Goal: Contribute content: Contribute content

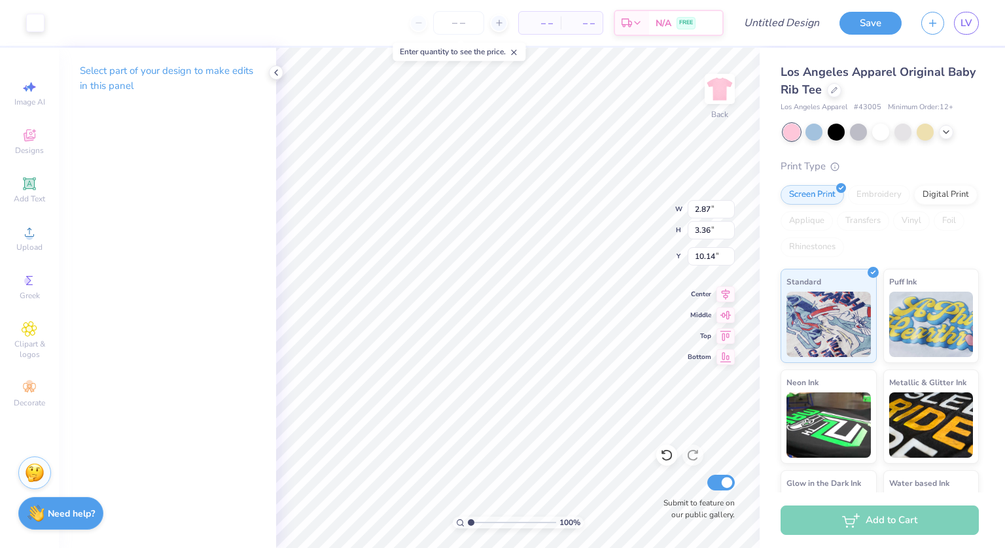
type input "10.14"
click at [274, 71] on icon at bounding box center [276, 72] width 10 height 10
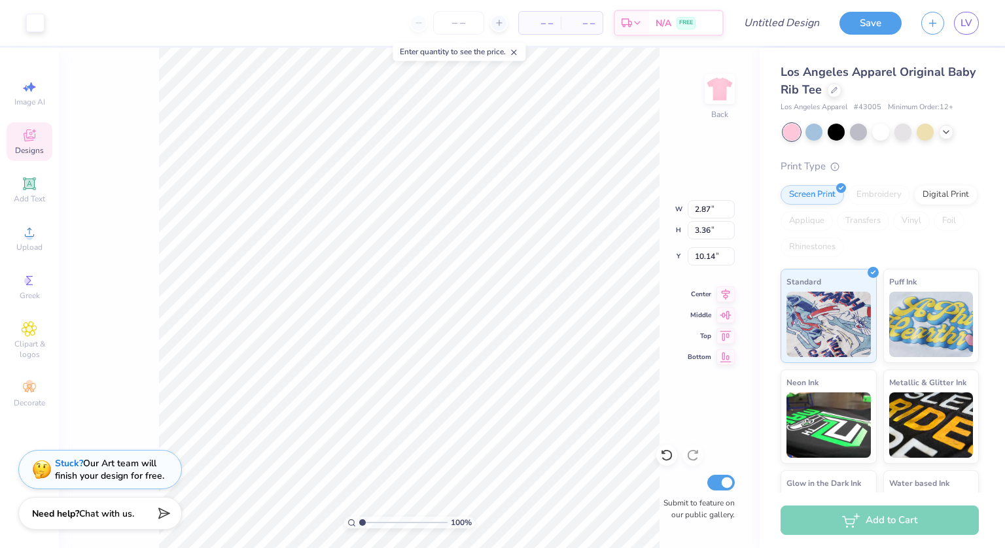
click at [26, 143] on div "Designs" at bounding box center [30, 141] width 46 height 39
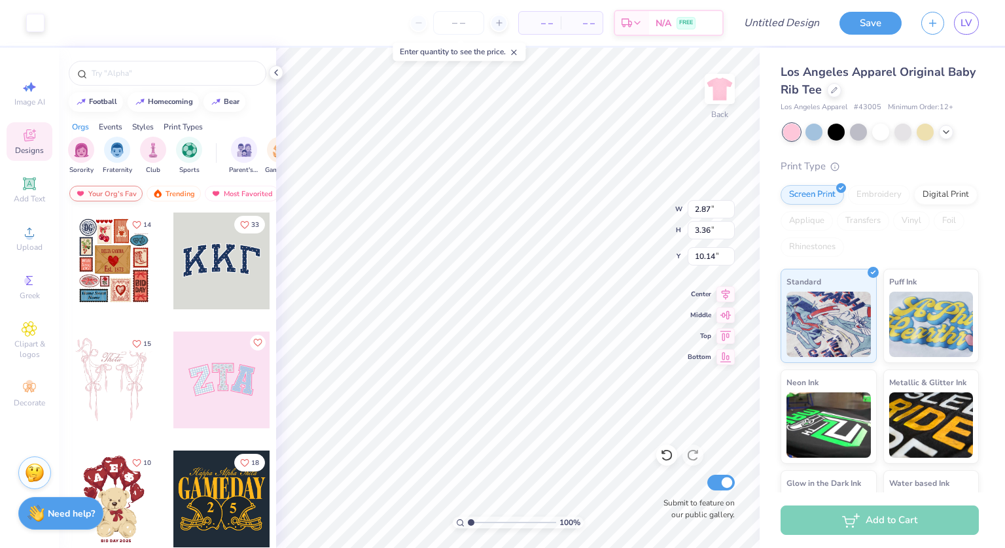
click at [115, 193] on div "Your Org's Fav" at bounding box center [105, 194] width 73 height 16
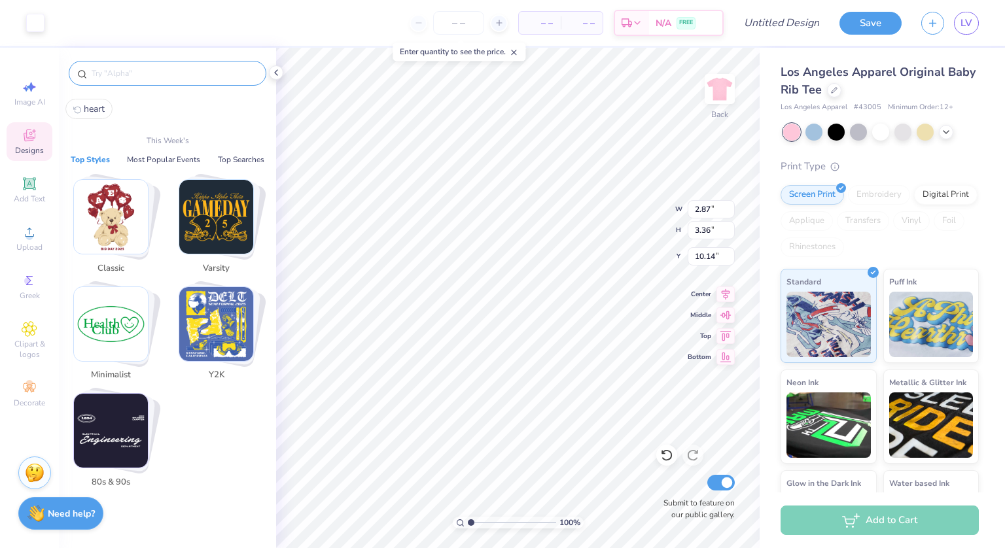
click at [133, 73] on input "text" at bounding box center [174, 73] width 168 height 13
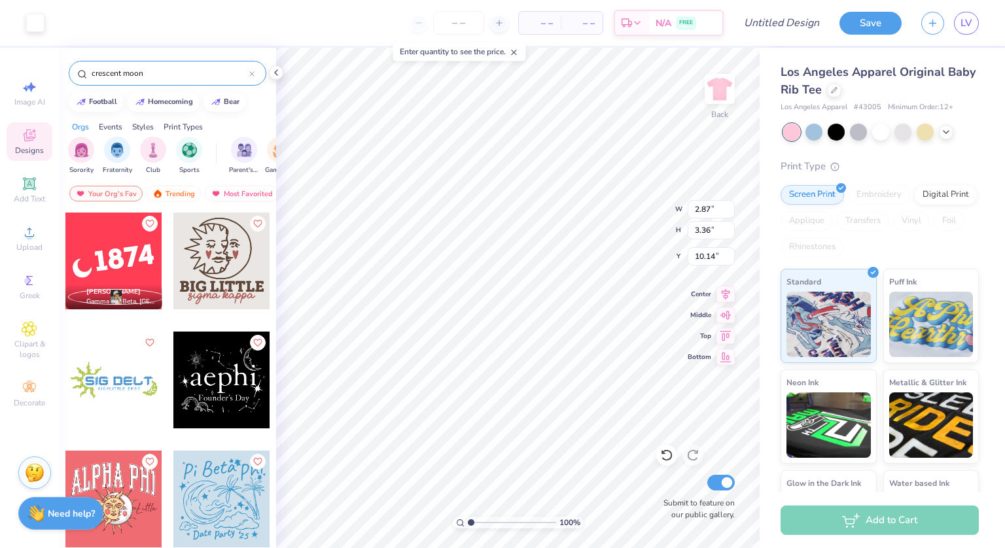
type input "crescent moon"
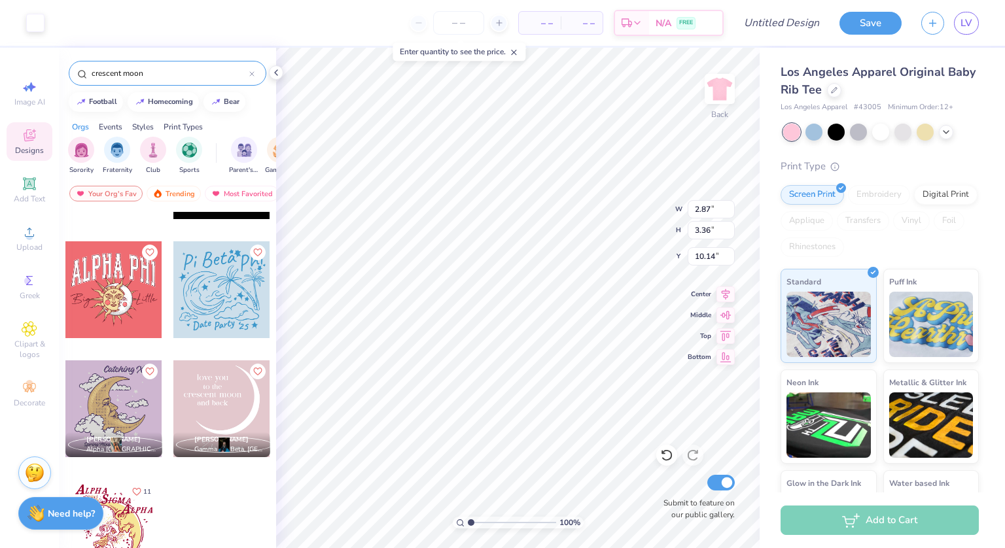
click at [227, 396] on div at bounding box center [221, 409] width 97 height 97
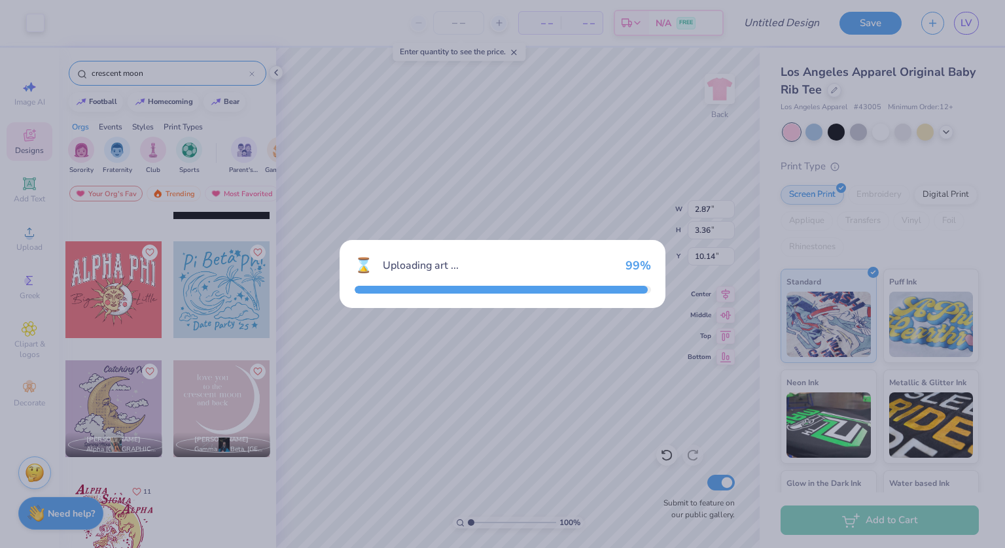
type input "7.00"
type input "8.01"
type input "3.00"
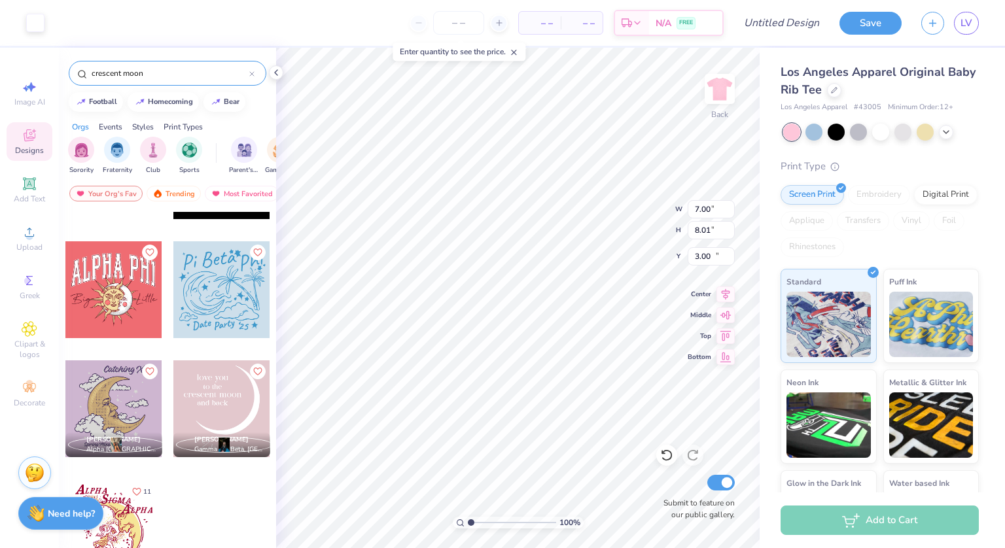
type input "2.87"
type input "3.36"
type input "10.14"
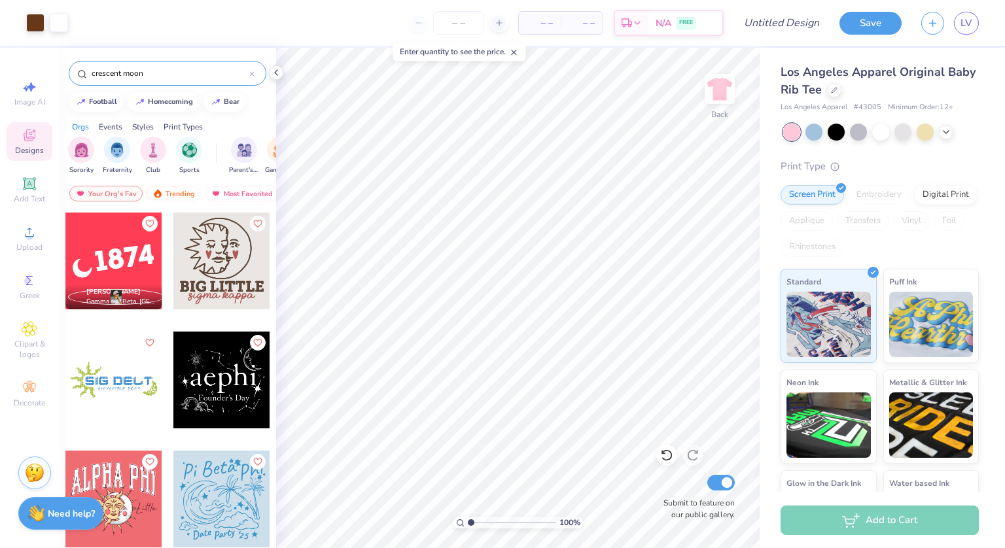
scroll to position [209, 0]
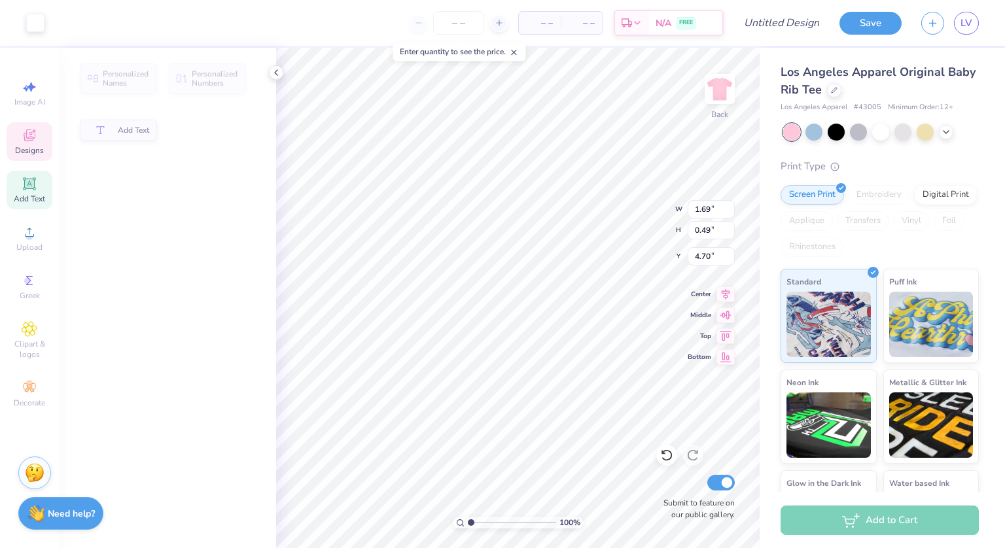
type input "1.69"
type input "0.49"
type input "4.70"
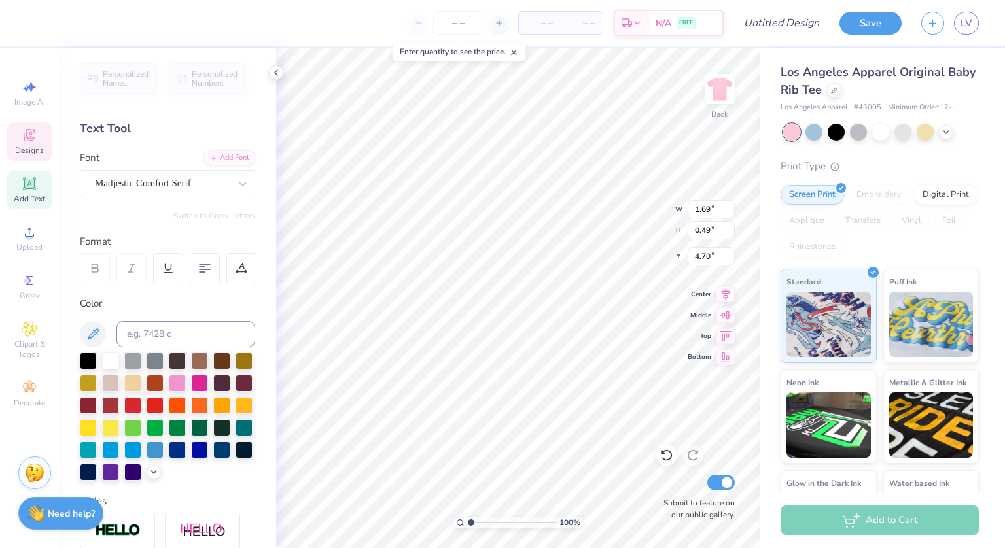
type input "2.89"
type input "0.76"
type input "3.81"
type input "3.97"
type input "1.06"
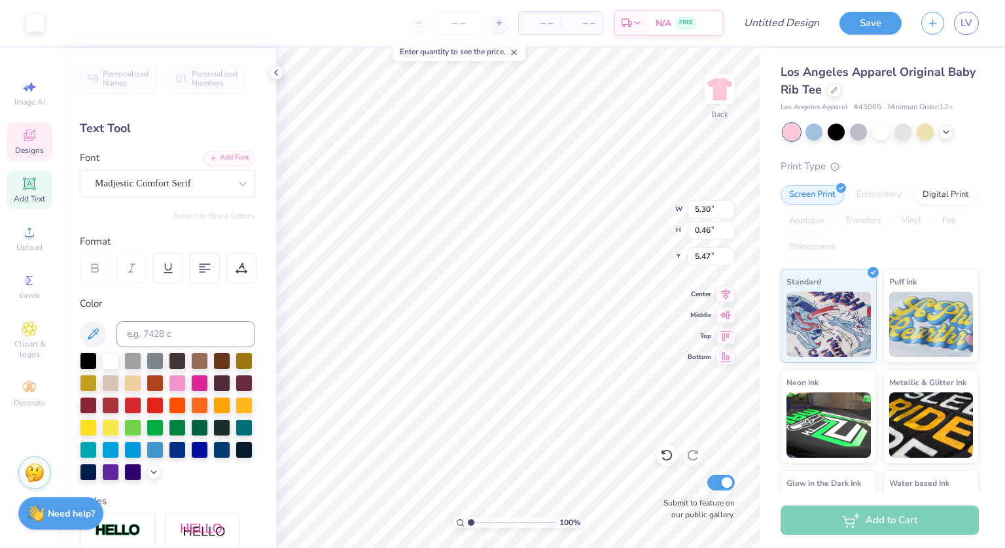
type input "9.95"
type input "2.81"
type input "0.49"
type input "6.19"
type input "0.50"
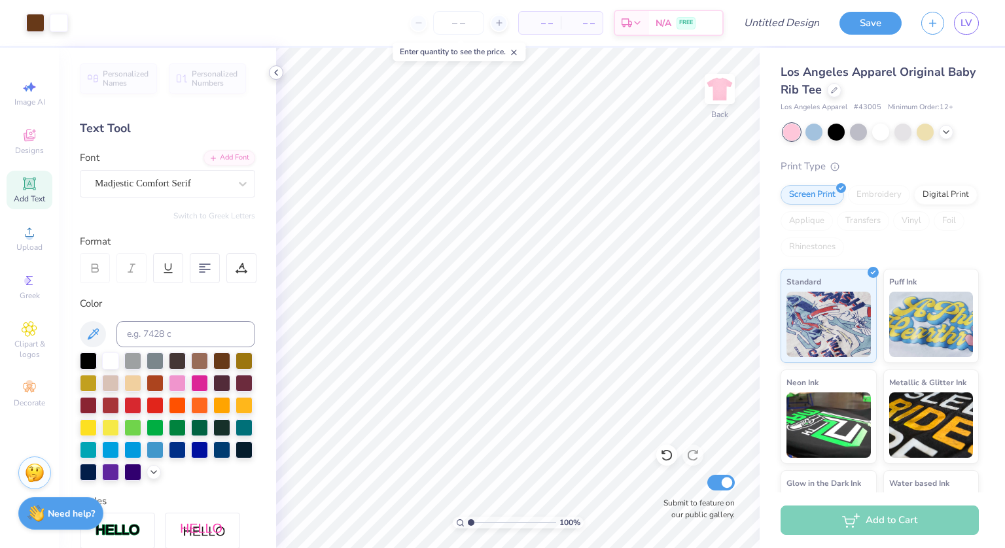
click at [279, 71] on icon at bounding box center [276, 72] width 10 height 10
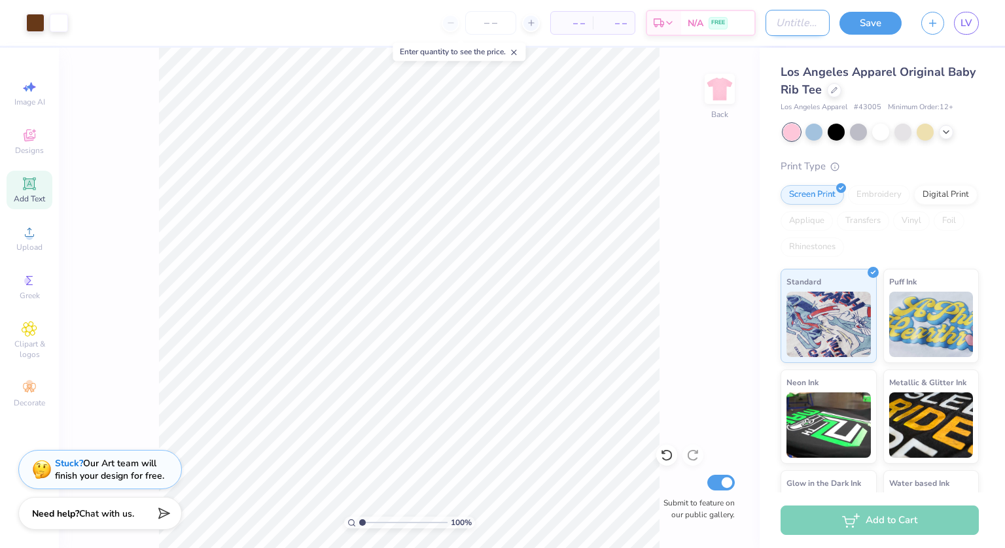
click at [791, 26] on input "Design Title" at bounding box center [798, 23] width 64 height 26
click at [806, 23] on input "Design Title" at bounding box center [798, 23] width 64 height 26
type input "gphi t shirt 3"
click at [885, 22] on button "Save" at bounding box center [871, 21] width 62 height 23
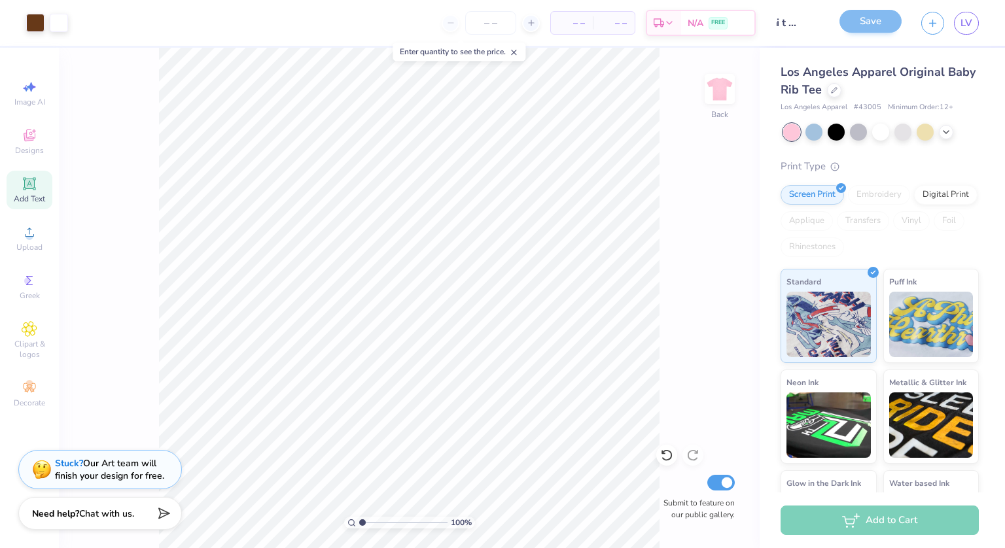
scroll to position [0, 0]
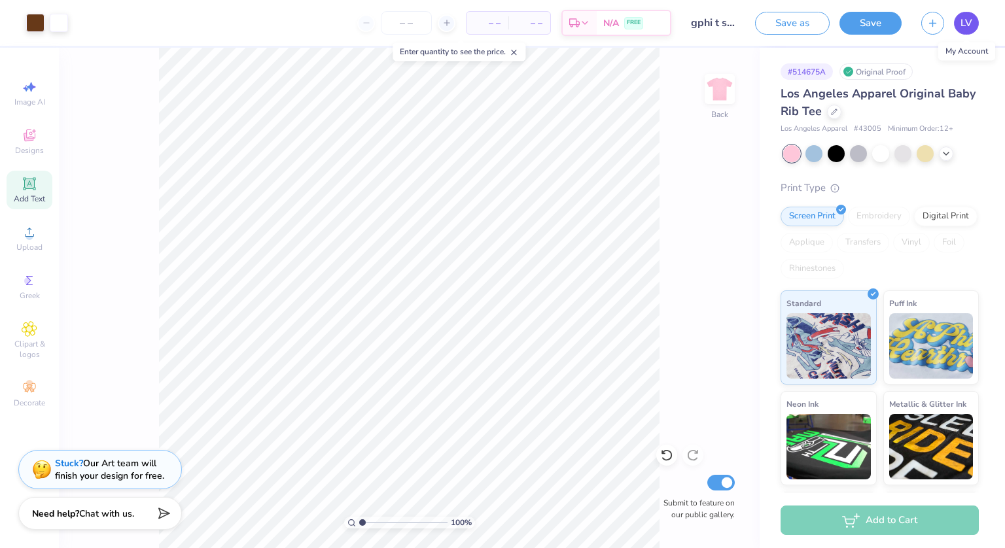
click at [963, 33] on link "LV" at bounding box center [966, 23] width 25 height 23
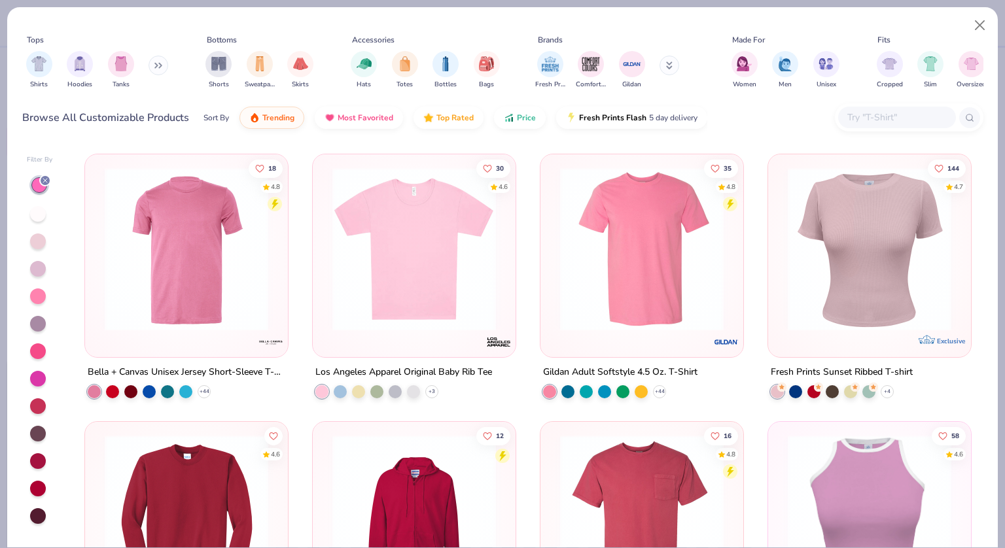
scroll to position [2941, 0]
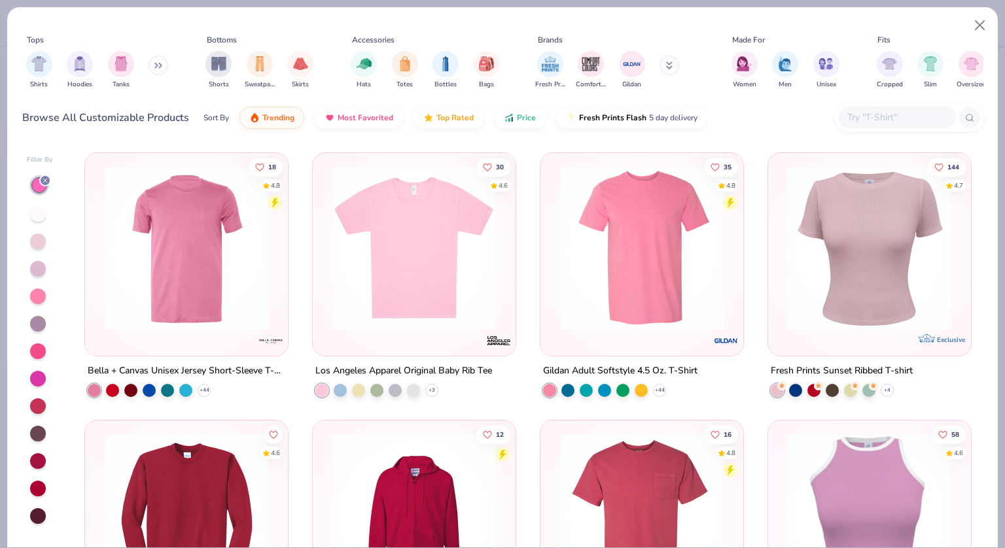
click at [416, 258] on img at bounding box center [414, 248] width 177 height 164
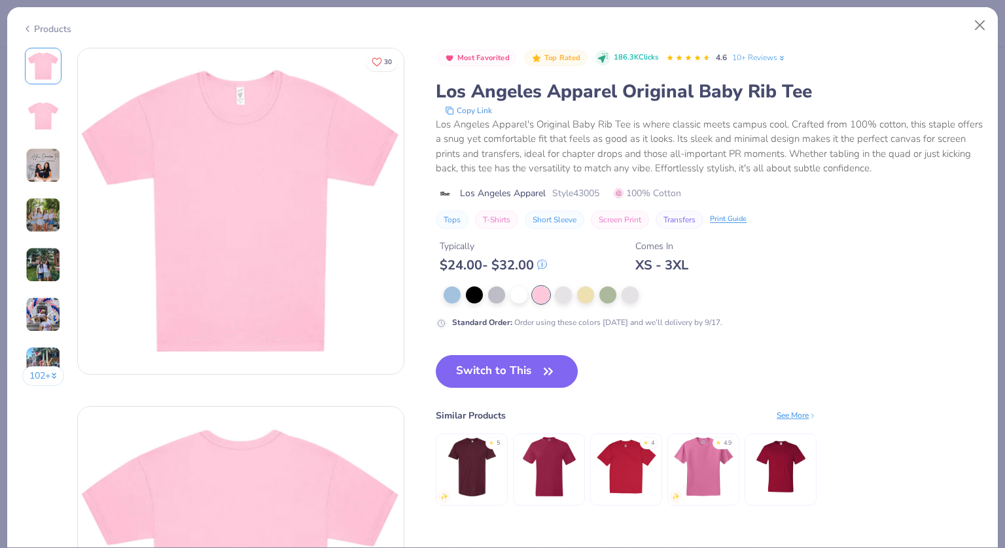
click at [50, 160] on img at bounding box center [43, 165] width 35 height 35
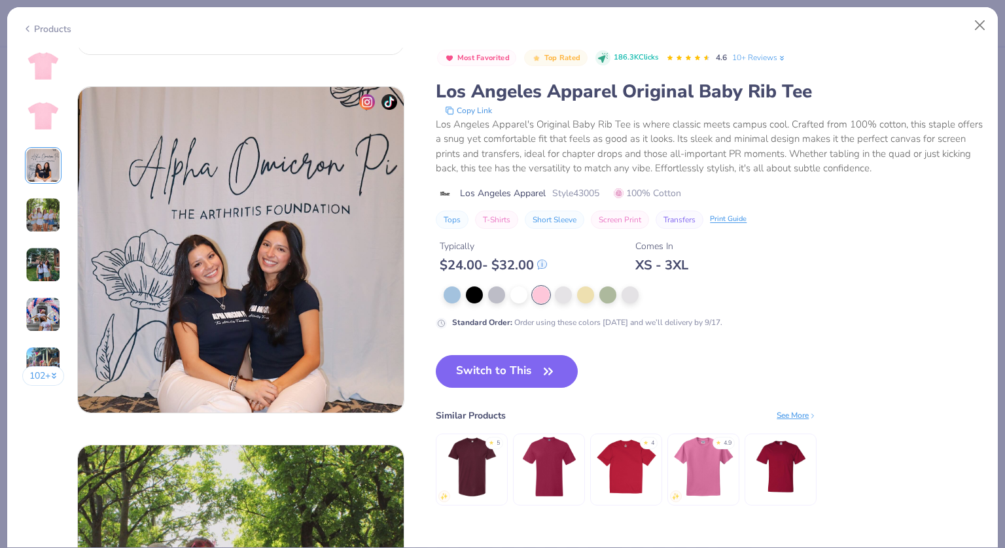
scroll to position [717, 0]
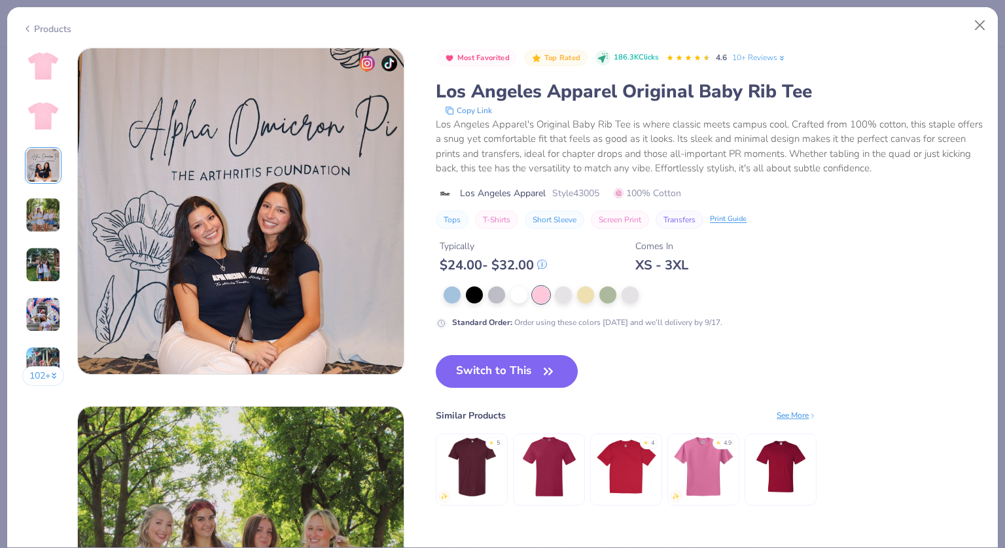
click at [42, 204] on img at bounding box center [43, 215] width 35 height 35
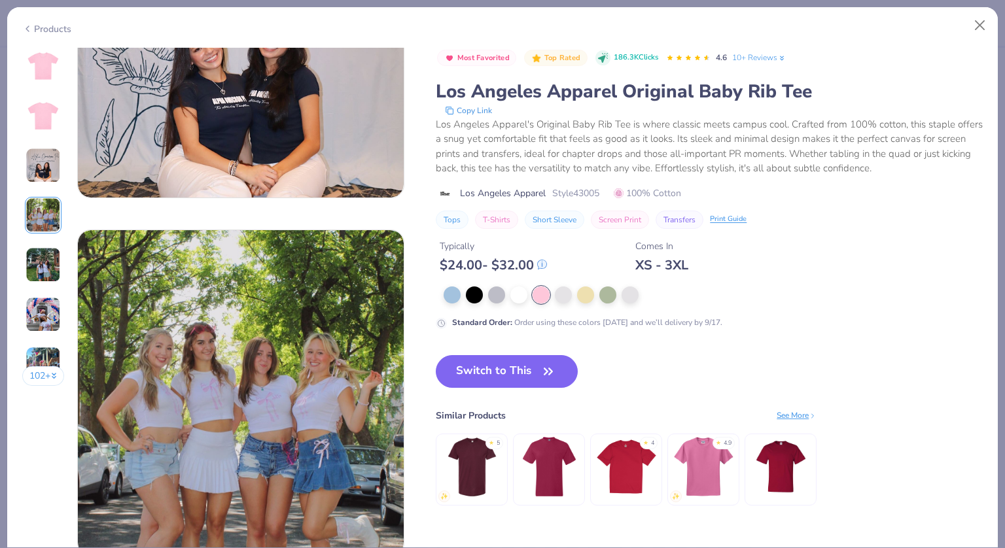
scroll to position [1076, 0]
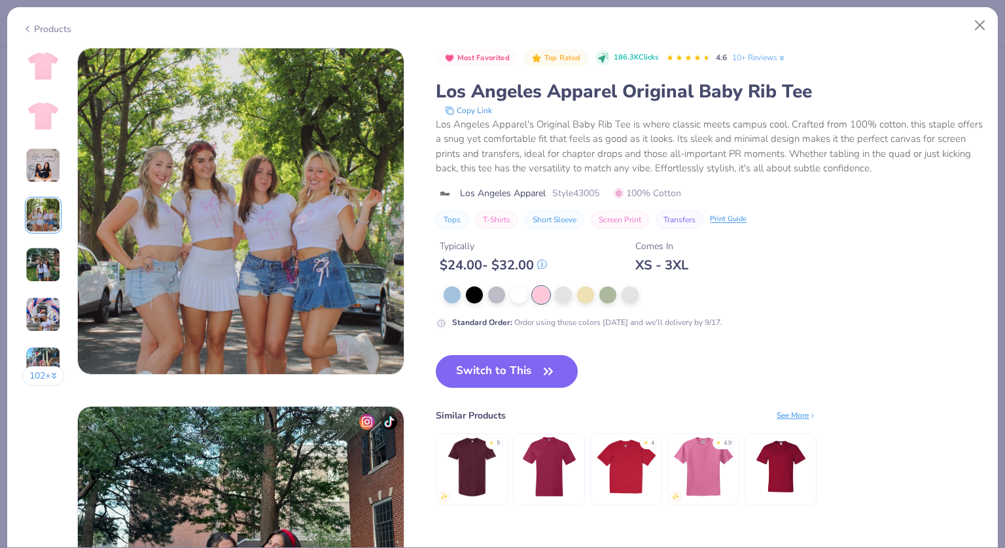
click at [43, 258] on img at bounding box center [43, 264] width 35 height 35
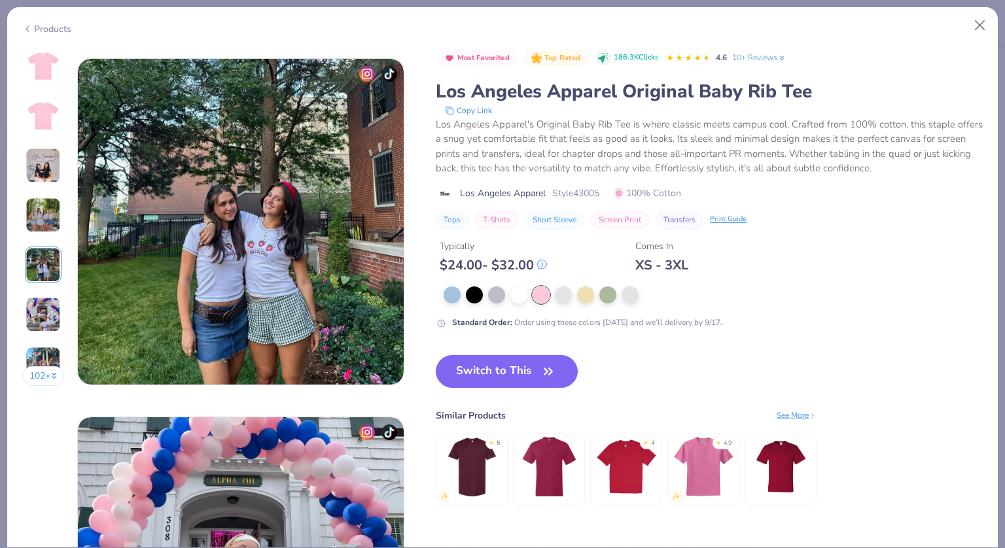
scroll to position [1435, 0]
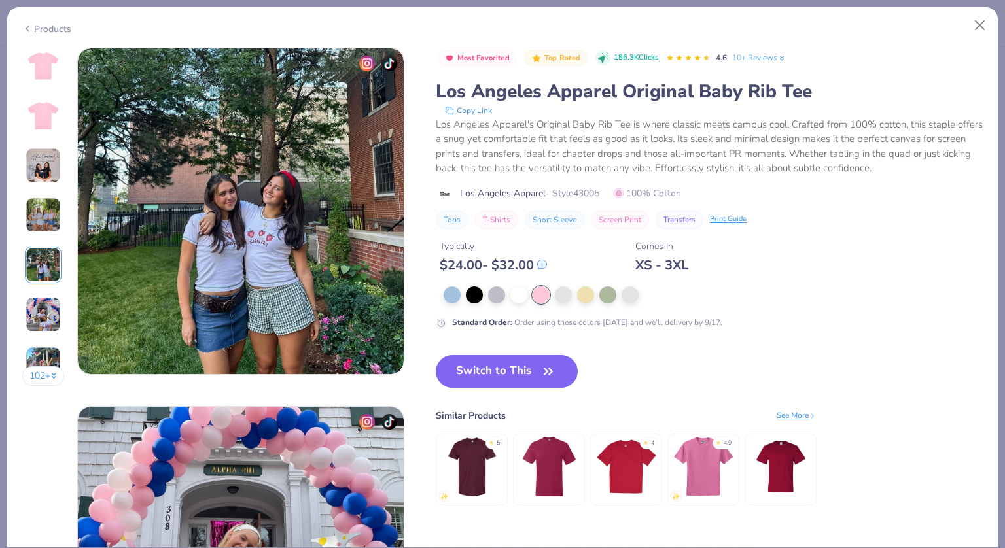
click at [45, 299] on img at bounding box center [43, 314] width 35 height 35
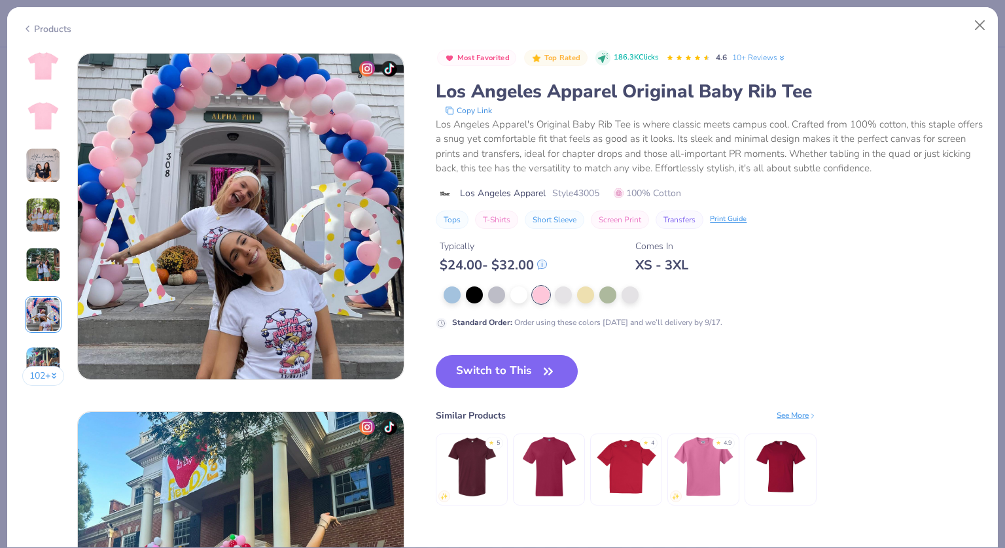
scroll to position [1793, 0]
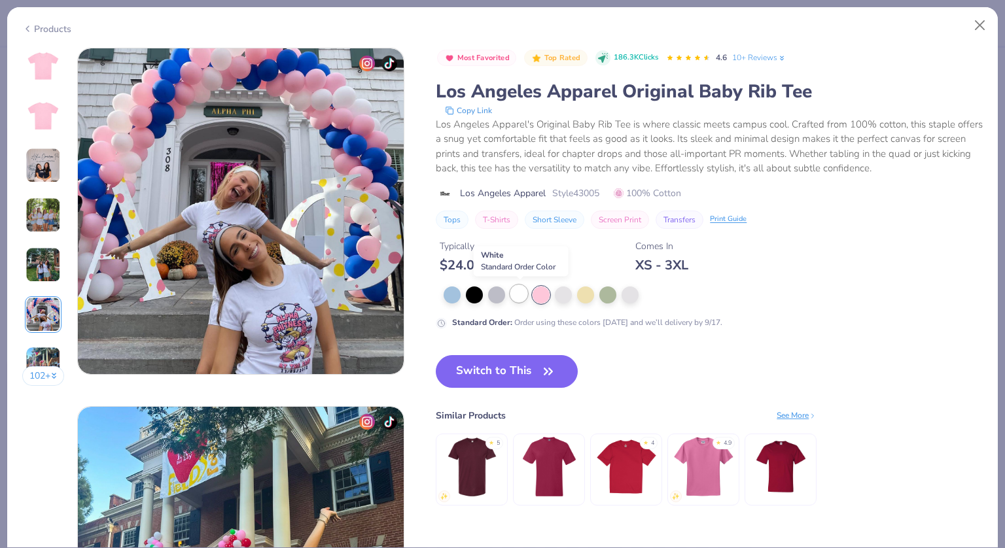
click at [514, 293] on div at bounding box center [518, 293] width 17 height 17
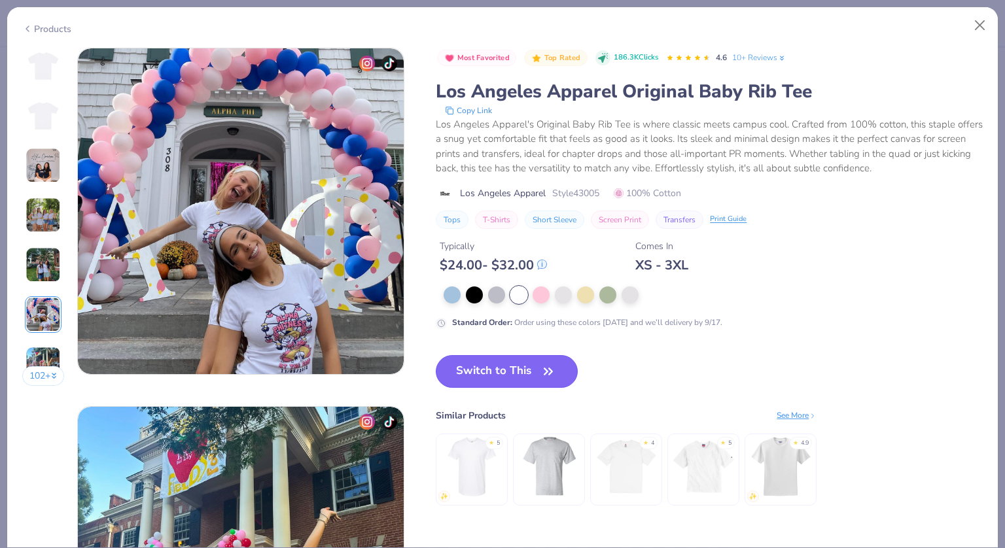
click at [528, 368] on button "Switch to This" at bounding box center [507, 371] width 142 height 33
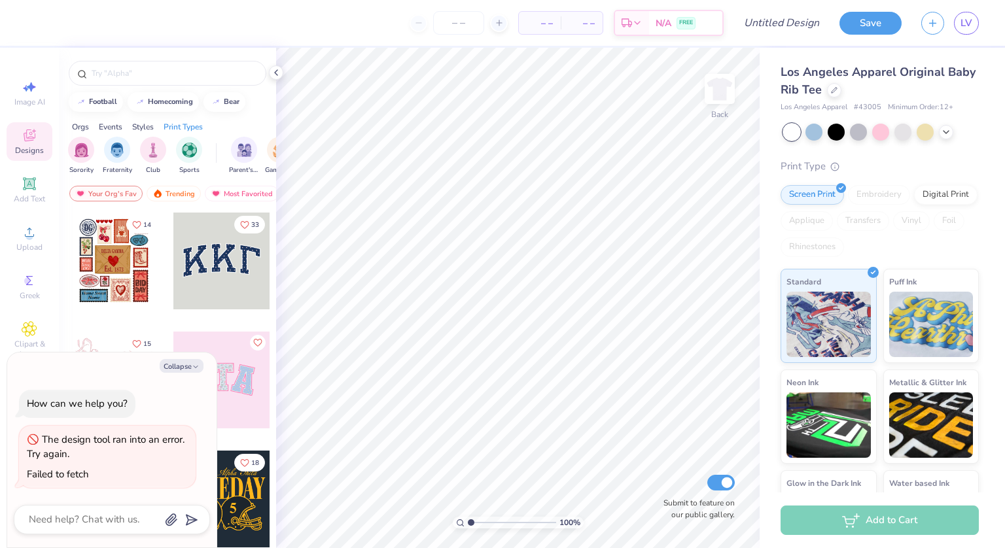
click at [75, 532] on div at bounding box center [112, 519] width 196 height 29
click at [75, 521] on textarea at bounding box center [93, 520] width 133 height 18
click at [31, 101] on span "Image AI" at bounding box center [29, 102] width 31 height 10
type textarea "x"
select select "4"
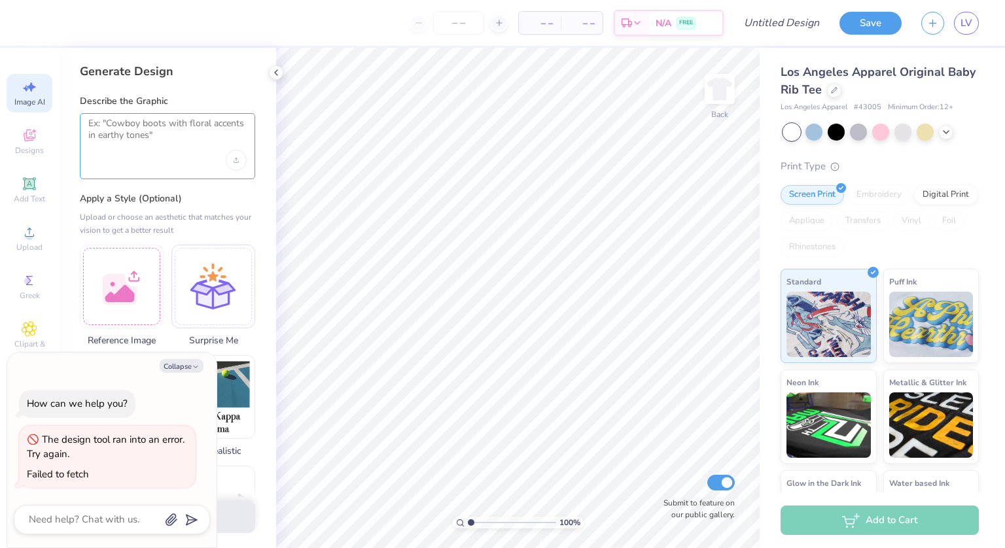
click at [139, 130] on textarea at bounding box center [167, 134] width 158 height 33
click at [179, 368] on button "Collapse" at bounding box center [182, 366] width 44 height 14
type textarea "x"
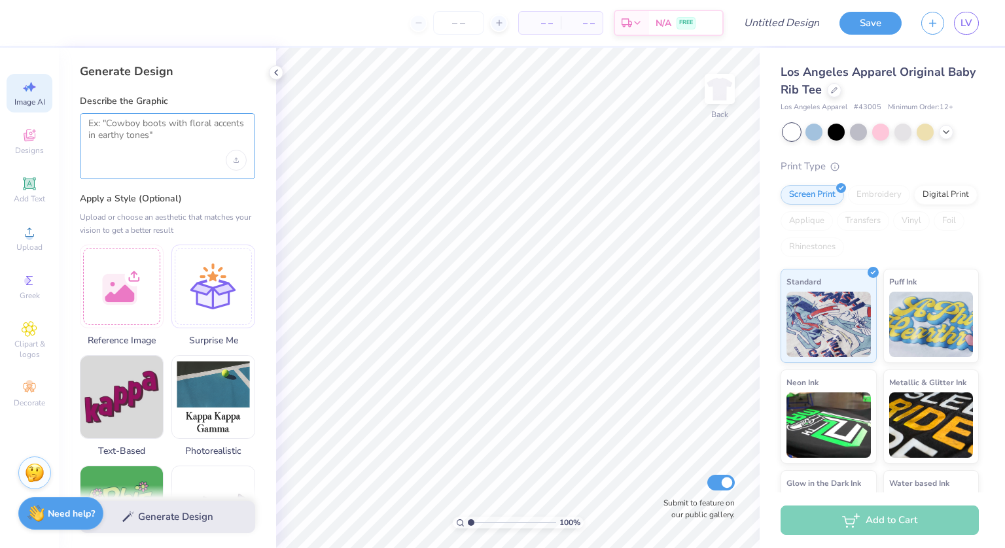
click at [167, 145] on textarea at bounding box center [167, 134] width 158 height 33
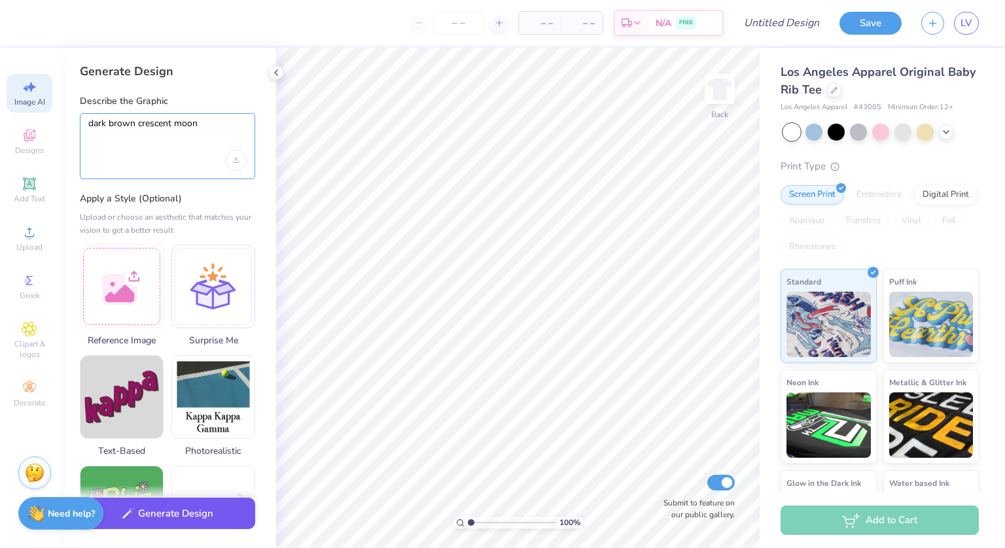
type textarea "dark brown crescent moon"
click at [196, 514] on button "Generate Design" at bounding box center [167, 514] width 175 height 32
